Goal: Find contact information: Find contact information

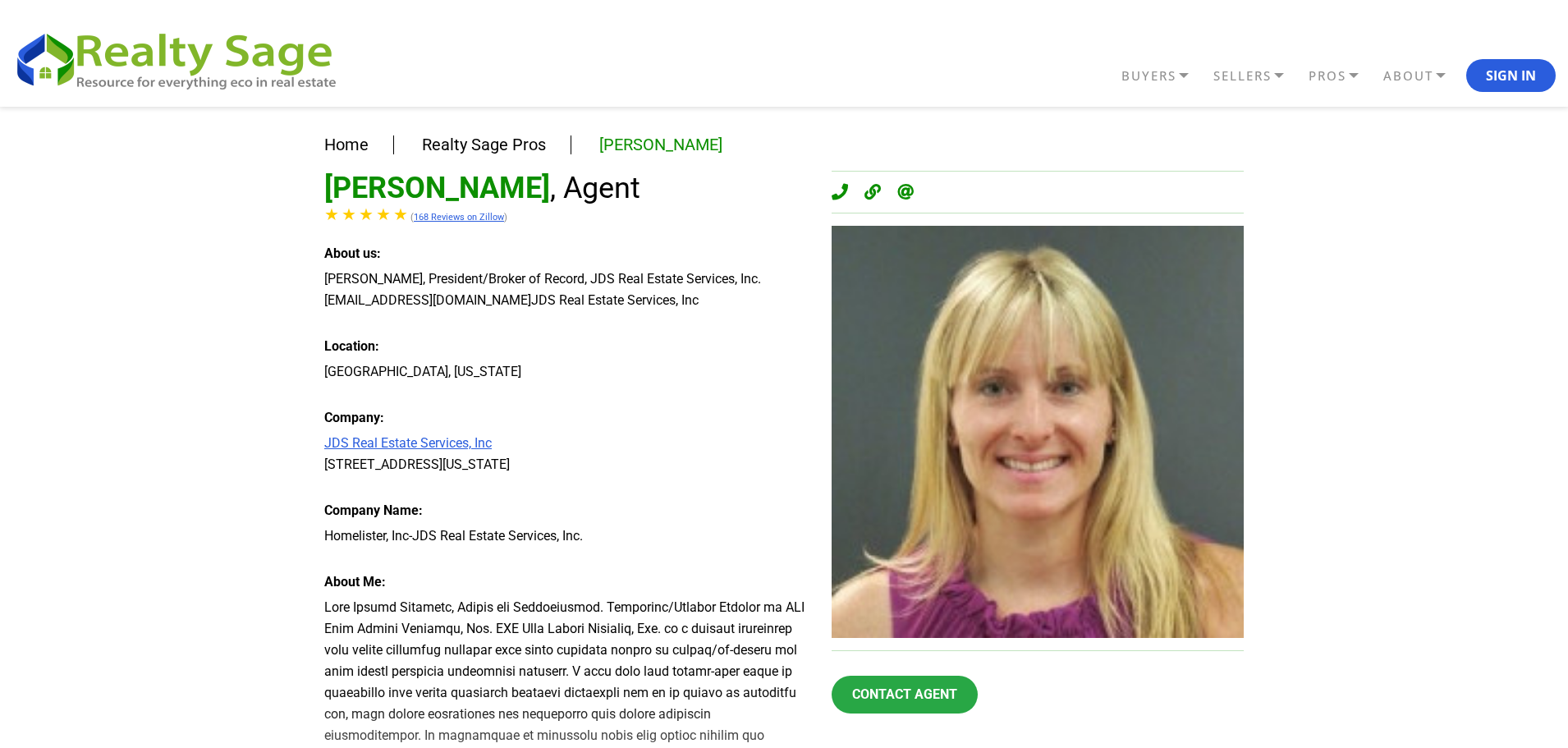
click at [428, 438] on link "JDS Real Estate Services, Inc" at bounding box center [407, 442] width 167 height 16
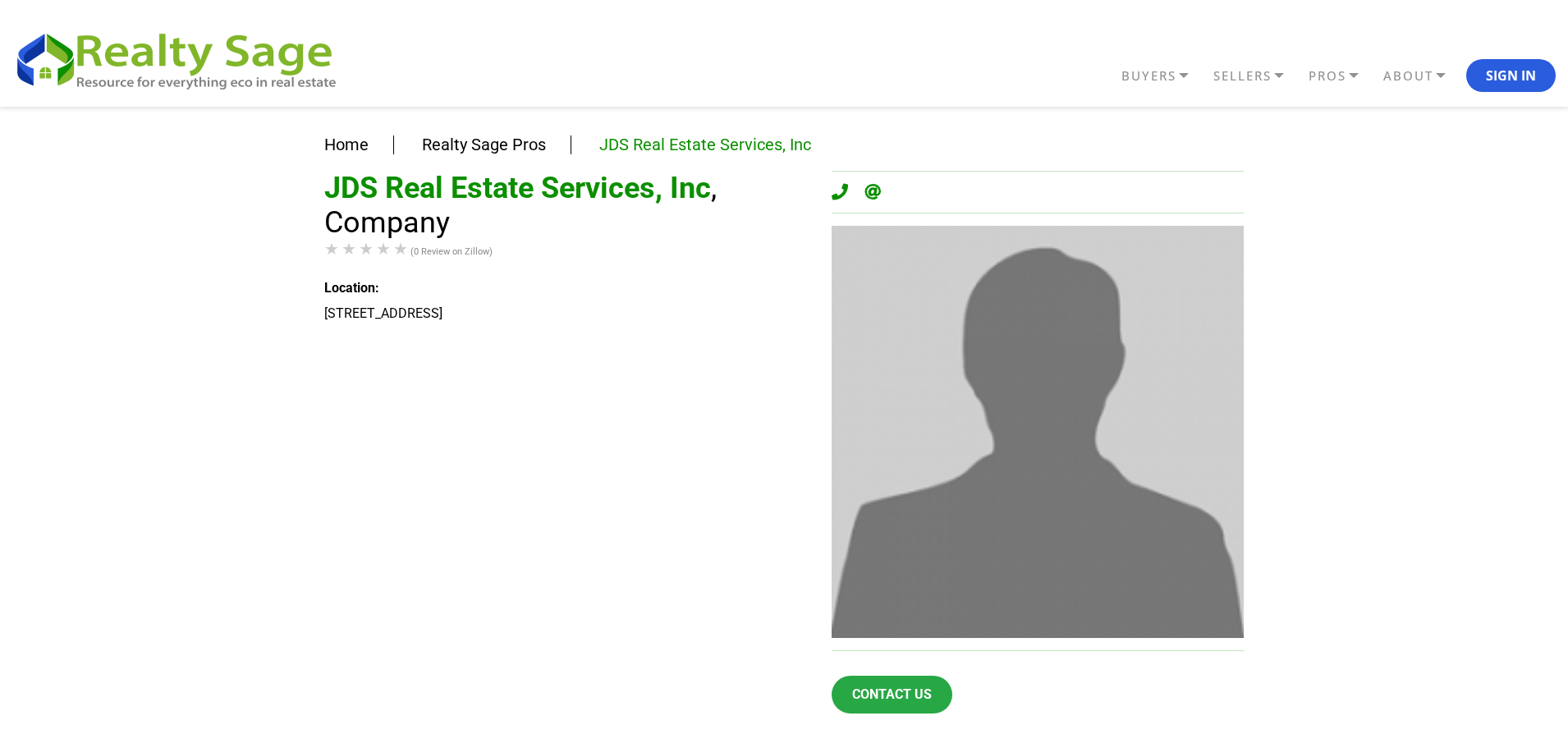
drag, startPoint x: 331, startPoint y: 185, endPoint x: 710, endPoint y: 182, distance: 379.0
click at [710, 182] on h1 "JDS Real Estate Services, Inc , Company" at bounding box center [565, 205] width 483 height 69
click at [702, 147] on link "JDS Real Estate Services, Inc" at bounding box center [704, 144] width 212 height 20
click at [696, 144] on link "JDS Real Estate Services, Inc" at bounding box center [704, 144] width 212 height 20
copy h1 "JDS Real Estate Services, Inc"
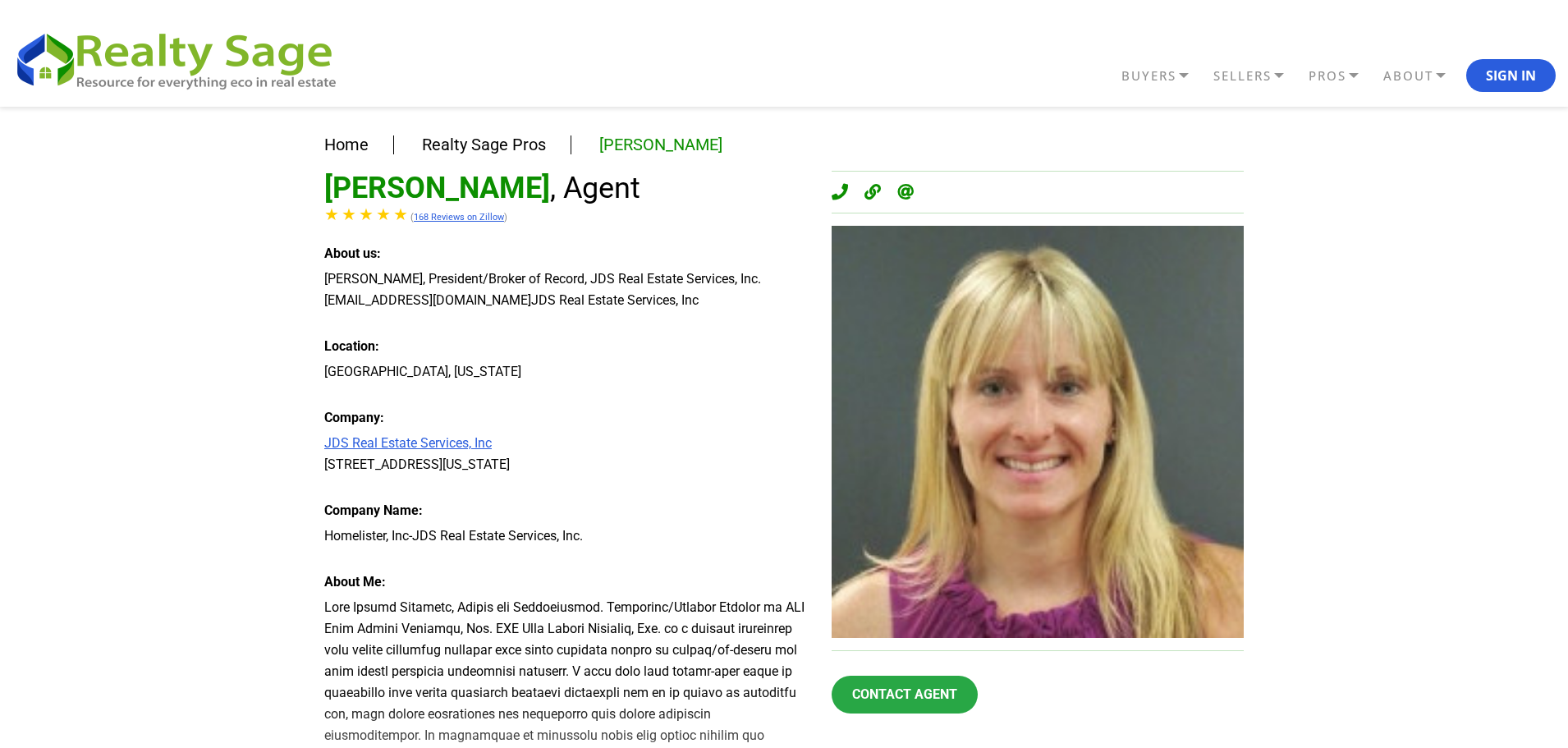
drag, startPoint x: 325, startPoint y: 535, endPoint x: 561, endPoint y: 527, distance: 236.1
click at [561, 527] on div "Homelister, Inc-JDS Real Estate Services, Inc." at bounding box center [565, 536] width 483 height 21
click at [504, 630] on div at bounding box center [565, 740] width 483 height 288
drag, startPoint x: 325, startPoint y: 535, endPoint x: 410, endPoint y: 528, distance: 85.3
click at [410, 528] on div "Homelister, Inc-JDS Real Estate Services, Inc." at bounding box center [565, 536] width 483 height 21
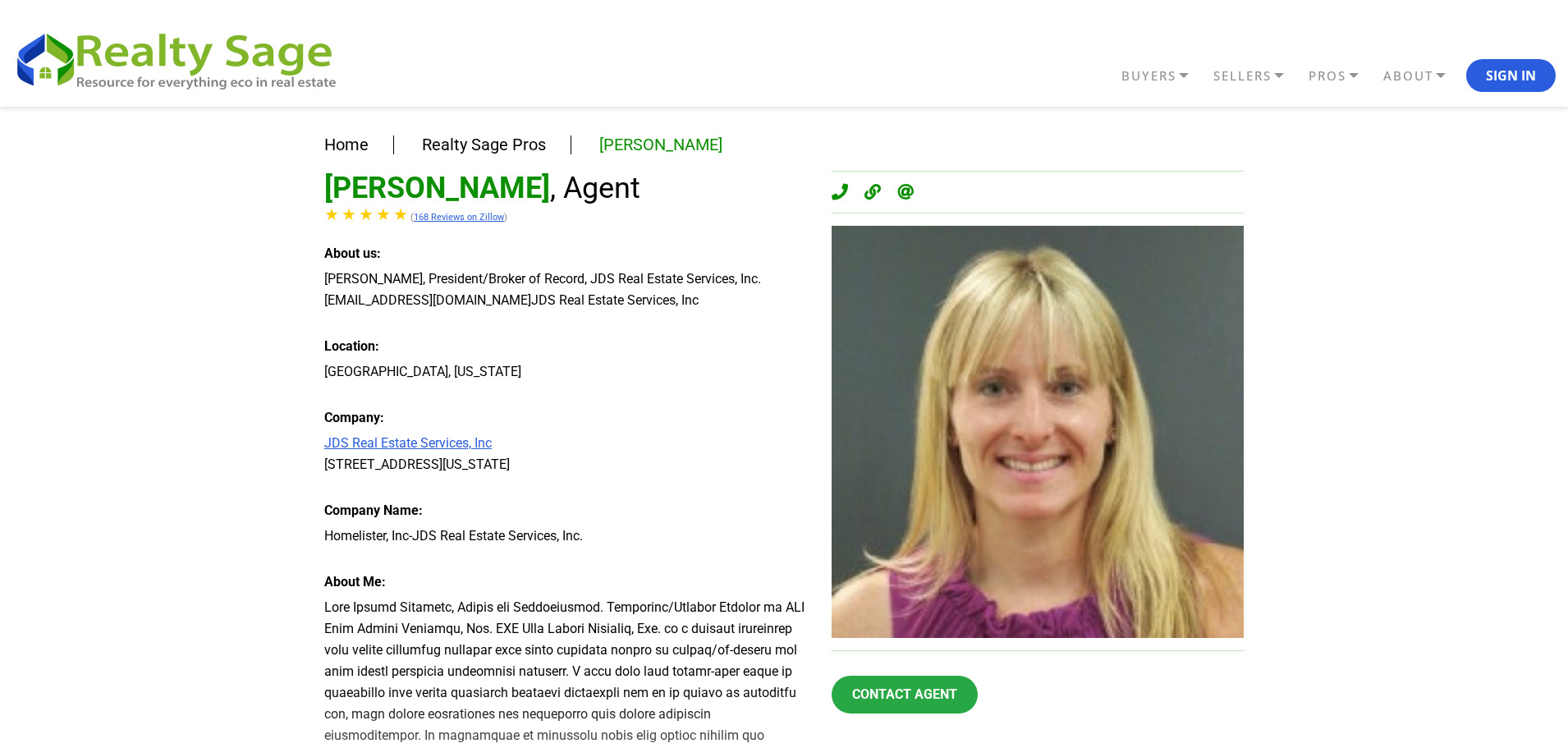
copy div "Homelister, Inc"
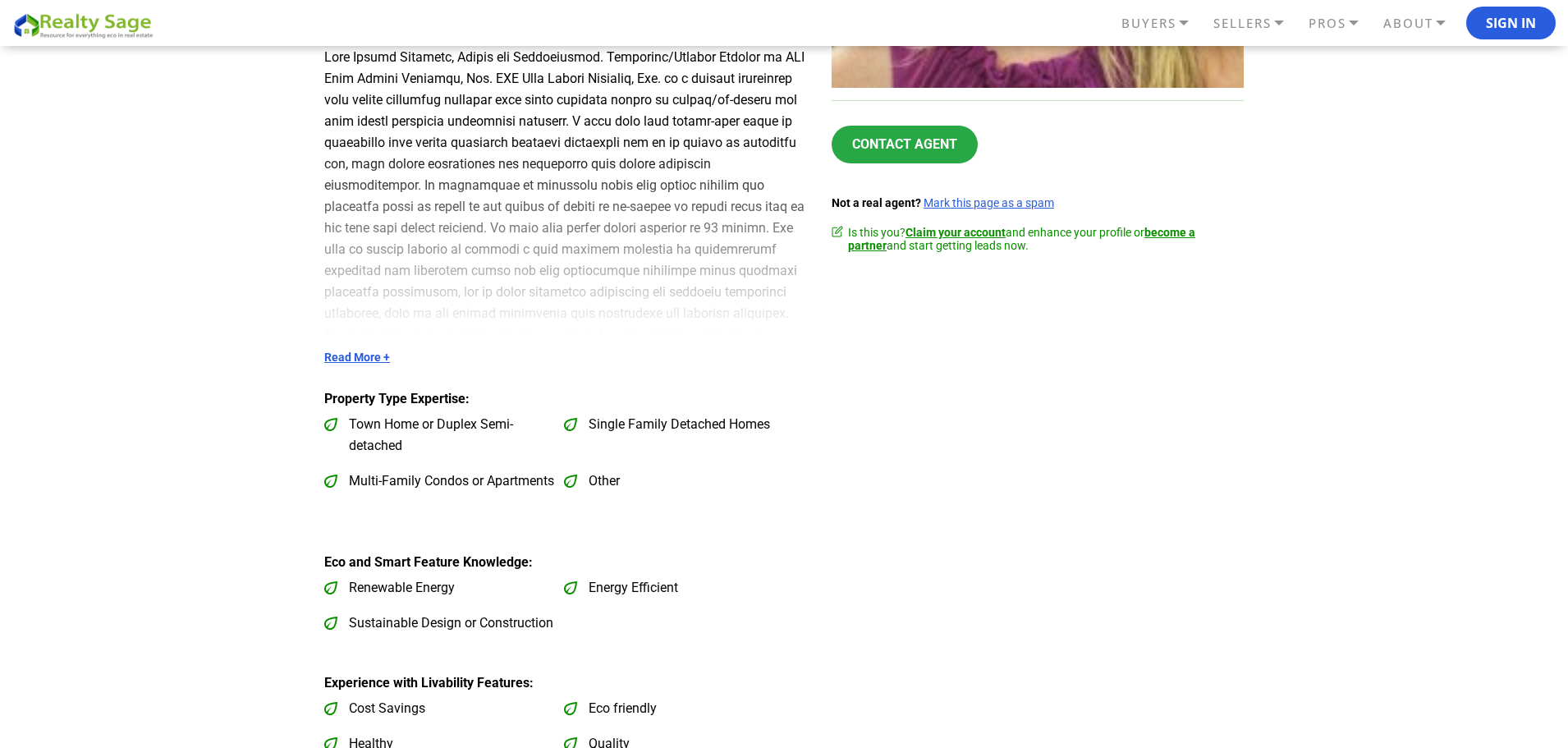
scroll to position [657, 0]
